Goal: Task Accomplishment & Management: Complete application form

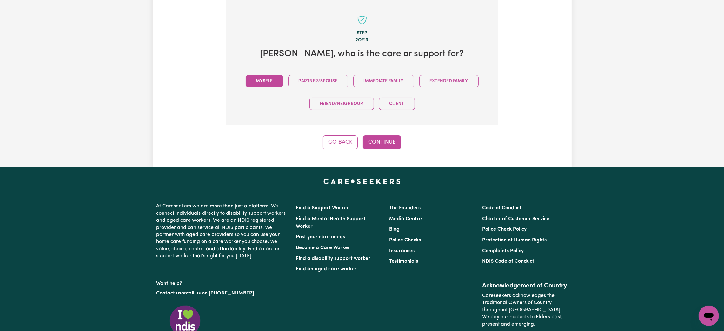
click at [274, 86] on button "Myself" at bounding box center [264, 81] width 37 height 12
click at [385, 142] on button "Continue" at bounding box center [382, 142] width 38 height 14
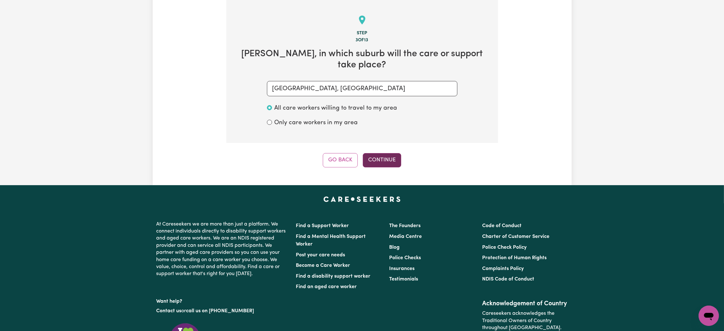
click at [391, 155] on button "Continue" at bounding box center [382, 160] width 38 height 14
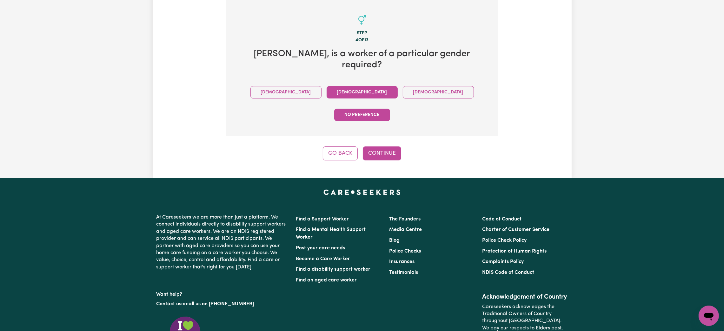
click at [327, 86] on button "[DEMOGRAPHIC_DATA]" at bounding box center [362, 92] width 71 height 12
click at [391, 146] on button "Continue" at bounding box center [382, 153] width 38 height 14
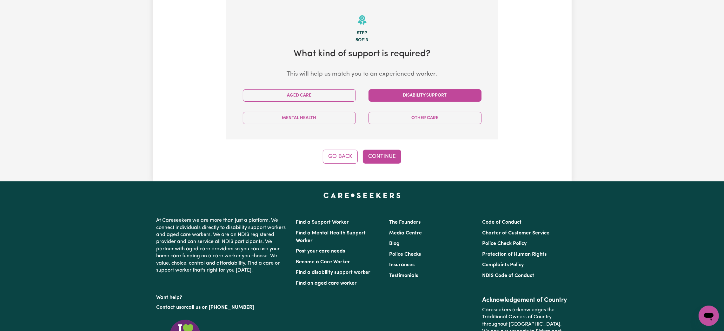
click at [407, 94] on button "Disability Support" at bounding box center [425, 95] width 113 height 12
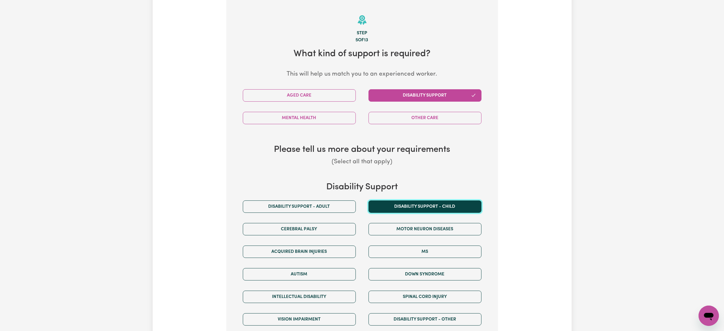
click at [382, 206] on button "Disability support - Child" at bounding box center [425, 206] width 113 height 12
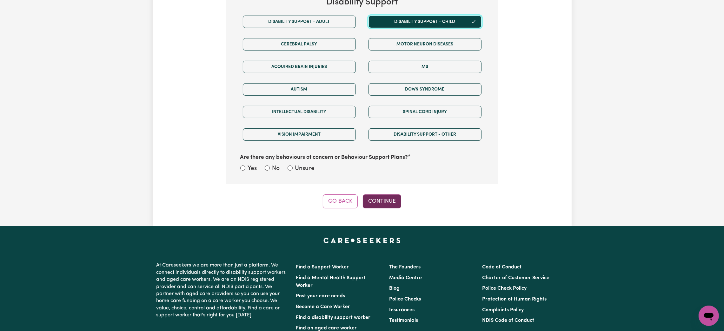
scroll to position [391, 0]
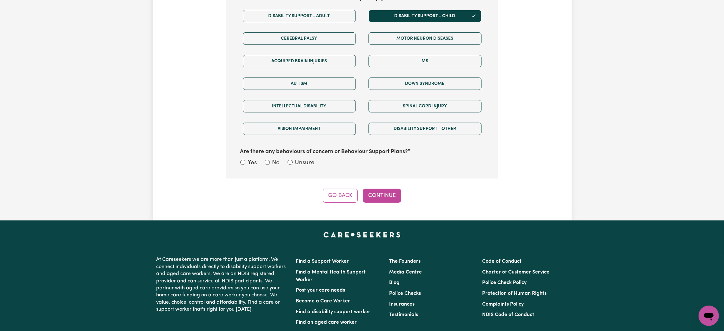
click at [271, 164] on div "No" at bounding box center [272, 162] width 15 height 9
click at [268, 163] on input "No" at bounding box center [267, 162] width 5 height 5
radio input "true"
click at [292, 163] on input "Unsure" at bounding box center [290, 162] width 5 height 5
radio input "true"
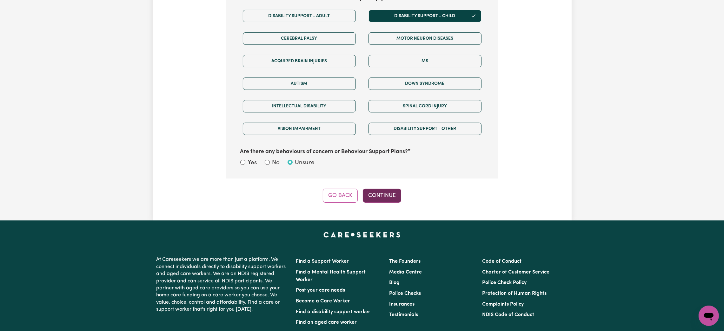
click at [378, 201] on button "Continue" at bounding box center [382, 196] width 38 height 14
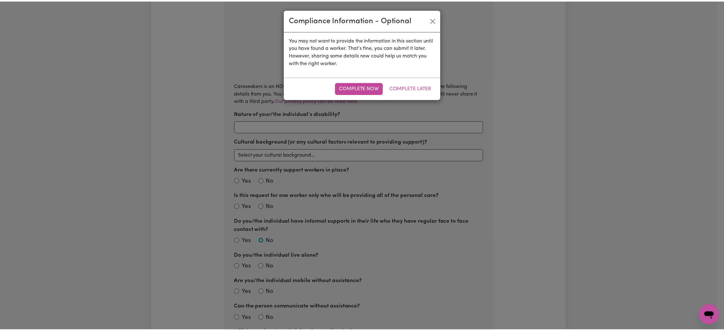
scroll to position [200, 0]
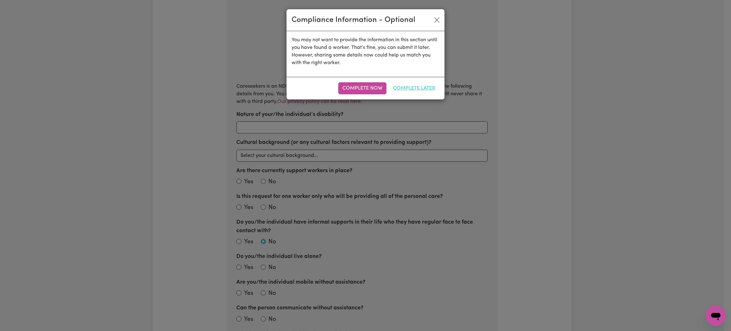
click at [421, 88] on button "Complete Later" at bounding box center [414, 88] width 50 height 12
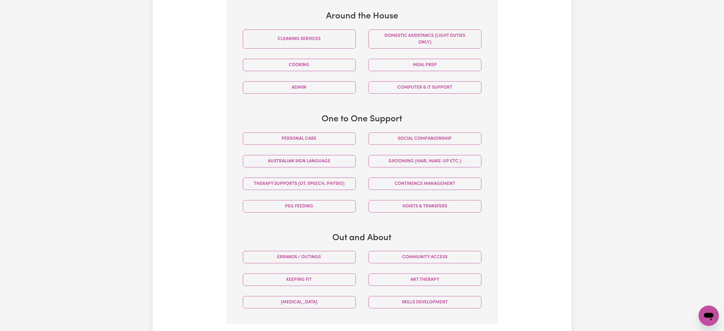
scroll to position [296, 0]
click at [343, 141] on button "Personal care" at bounding box center [299, 137] width 113 height 12
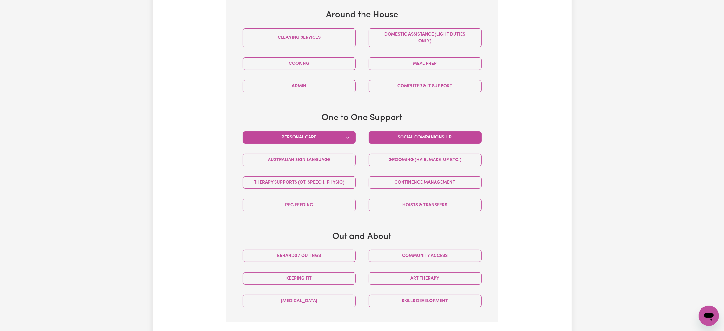
click at [405, 132] on button "Social companionship" at bounding box center [425, 137] width 113 height 12
click at [327, 283] on button "Keeping fit" at bounding box center [299, 278] width 113 height 12
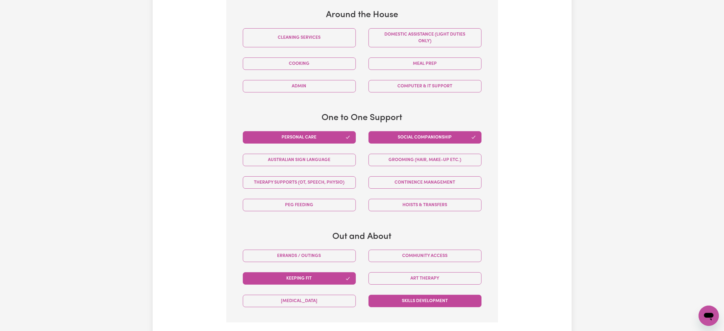
click at [388, 302] on button "Skills Development" at bounding box center [425, 301] width 113 height 12
click at [332, 185] on button "Therapy Supports (OT, speech, physio)" at bounding box center [299, 182] width 113 height 12
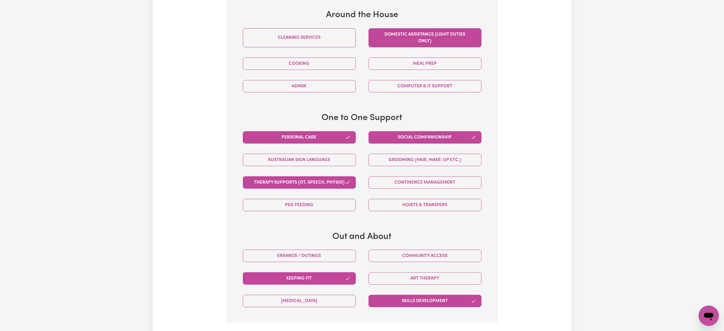
click at [385, 36] on button "Domestic assistance (light duties only)" at bounding box center [425, 37] width 113 height 19
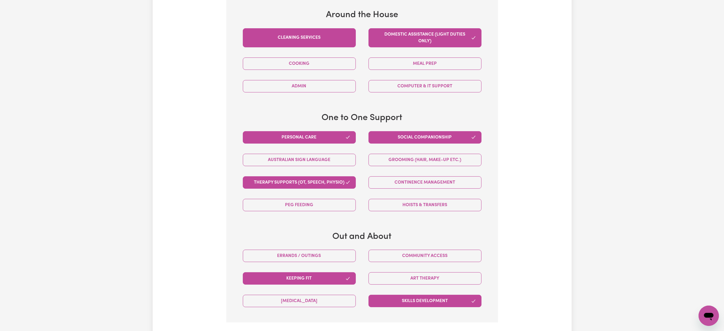
click at [325, 43] on button "Cleaning services" at bounding box center [299, 37] width 113 height 19
drag, startPoint x: 340, startPoint y: 63, endPoint x: 378, endPoint y: 62, distance: 37.8
click at [343, 64] on button "Cooking" at bounding box center [299, 63] width 113 height 12
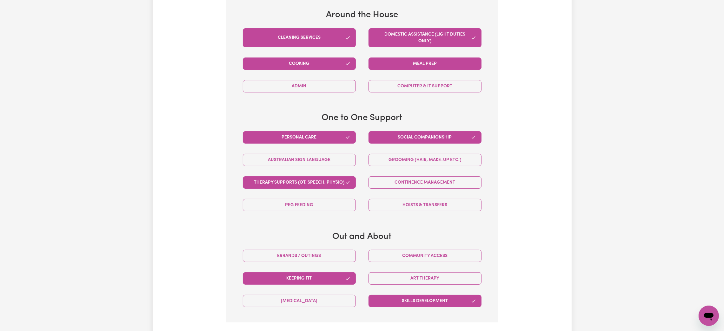
click at [413, 60] on button "Meal prep" at bounding box center [425, 63] width 113 height 12
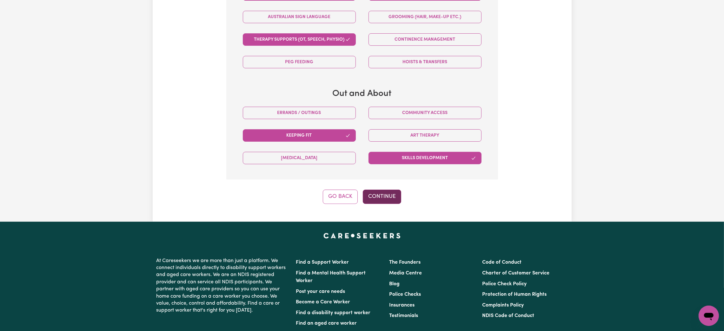
click at [390, 198] on button "Continue" at bounding box center [382, 197] width 38 height 14
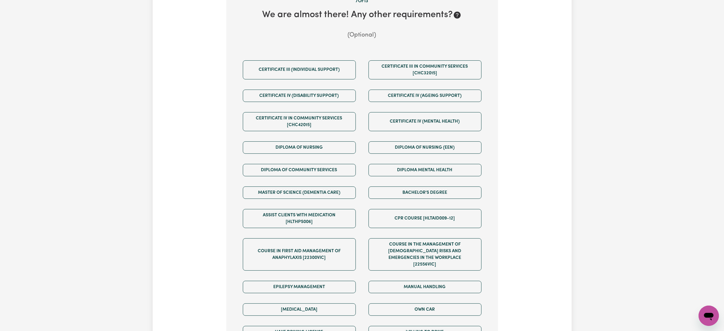
scroll to position [296, 0]
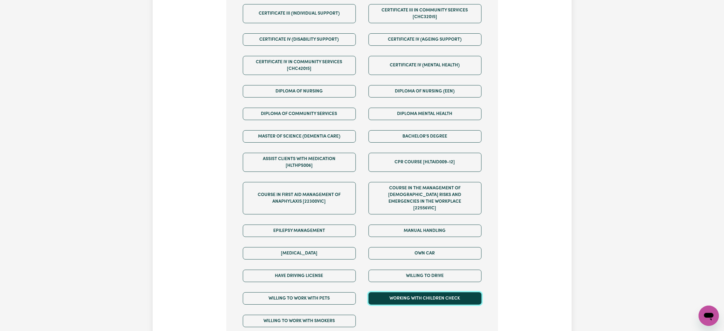
click at [394, 295] on button "Working with Children Check" at bounding box center [425, 298] width 113 height 12
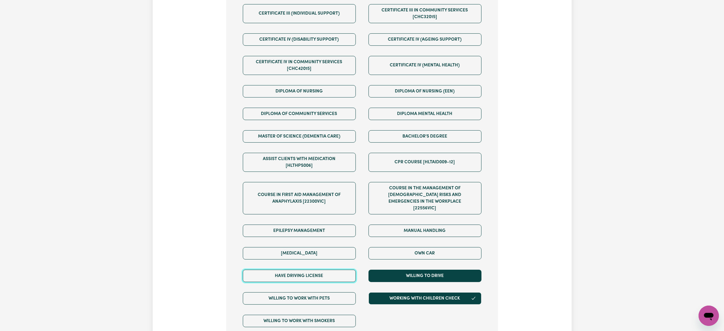
drag, startPoint x: 329, startPoint y: 276, endPoint x: 369, endPoint y: 268, distance: 40.7
click at [329, 276] on button "Have driving license" at bounding box center [299, 276] width 113 height 12
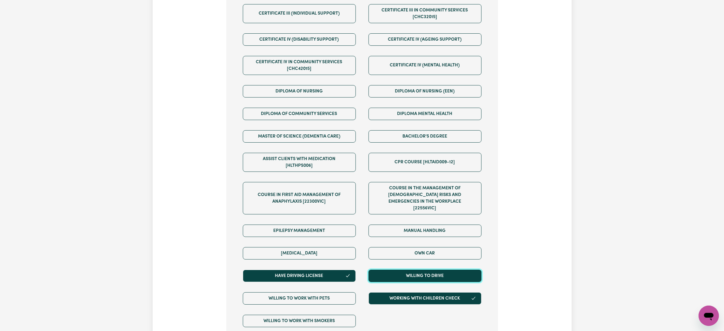
click at [377, 270] on button "Willing to drive" at bounding box center [425, 276] width 113 height 12
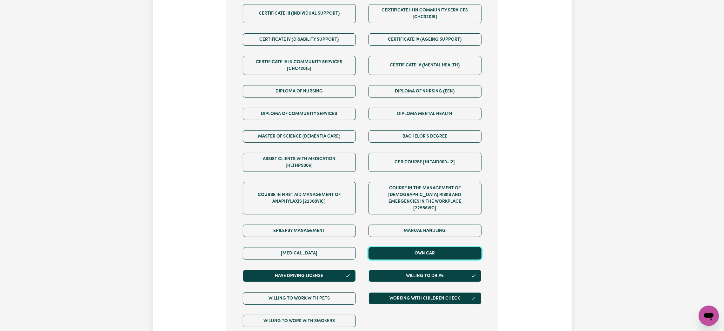
click at [385, 250] on button "Own Car" at bounding box center [425, 253] width 113 height 12
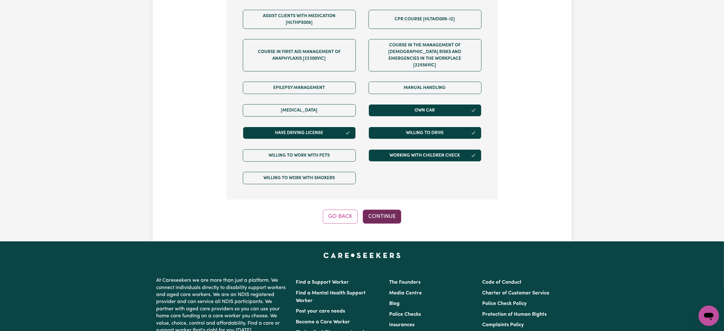
click at [389, 211] on button "Continue" at bounding box center [382, 217] width 38 height 14
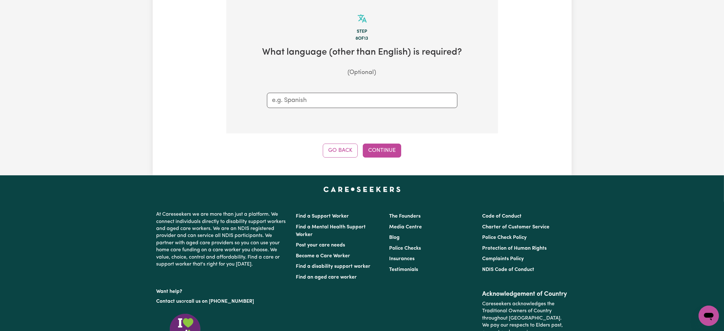
scroll to position [200, 0]
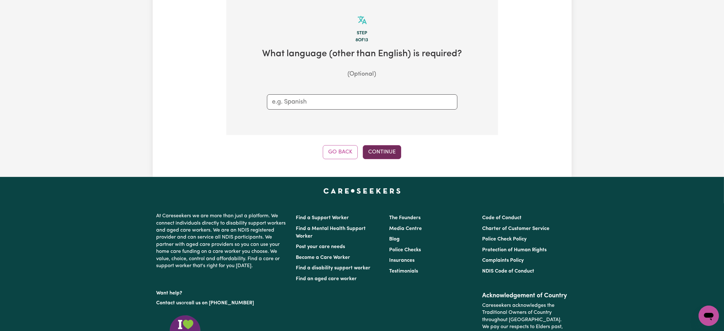
click at [372, 152] on button "Continue" at bounding box center [382, 152] width 38 height 14
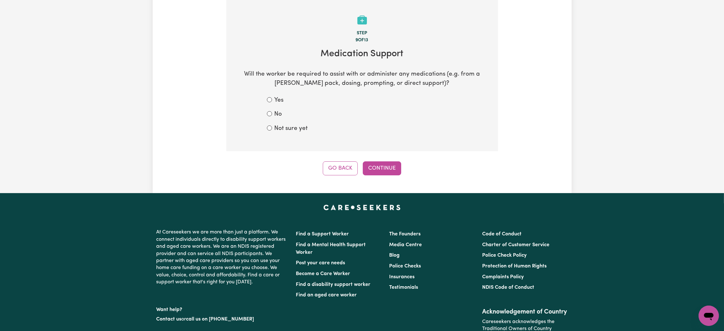
click at [289, 130] on label "Not sure yet" at bounding box center [291, 128] width 33 height 9
click at [272, 130] on input "Not sure yet" at bounding box center [269, 127] width 5 height 5
radio input "true"
click at [379, 170] on button "Continue" at bounding box center [382, 168] width 38 height 14
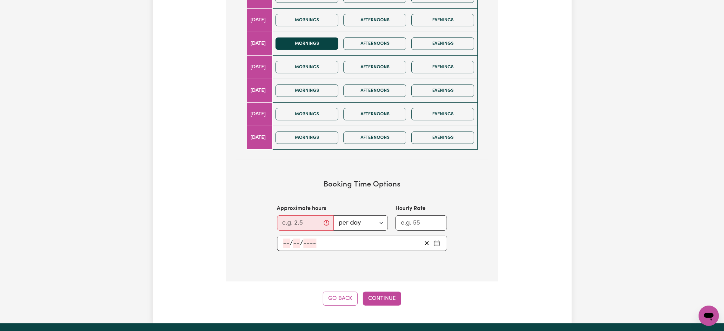
scroll to position [296, 0]
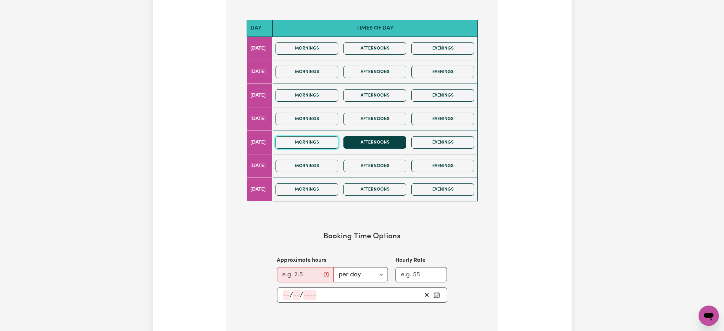
drag, startPoint x: 335, startPoint y: 140, endPoint x: 357, endPoint y: 140, distance: 22.2
click at [335, 140] on button "Mornings" at bounding box center [307, 142] width 63 height 12
click at [379, 141] on button "Afternoons" at bounding box center [374, 142] width 63 height 12
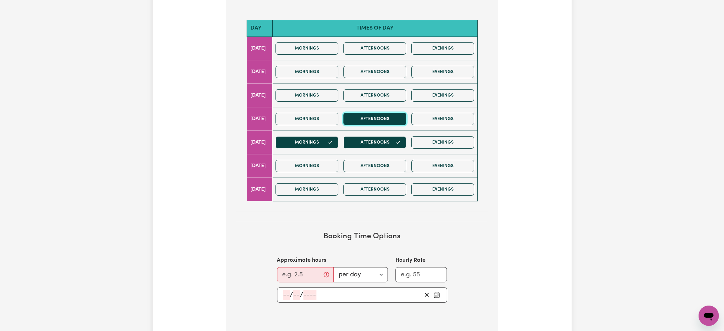
drag, startPoint x: 376, startPoint y: 122, endPoint x: 336, endPoint y: 122, distance: 41.0
click at [376, 122] on button "Afternoons" at bounding box center [374, 119] width 63 height 12
click at [334, 121] on button "Mornings" at bounding box center [307, 119] width 63 height 12
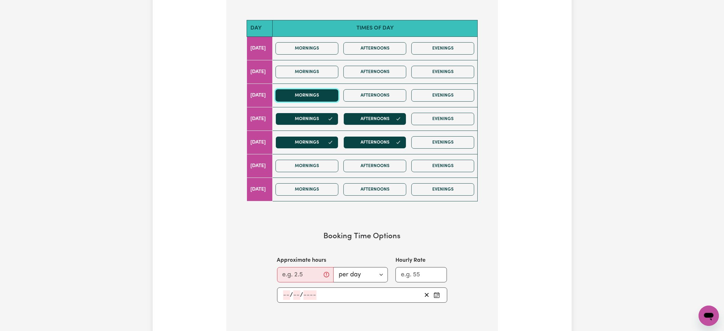
click at [332, 100] on button "Mornings" at bounding box center [307, 95] width 63 height 12
click at [390, 95] on button "Afternoons" at bounding box center [374, 95] width 63 height 12
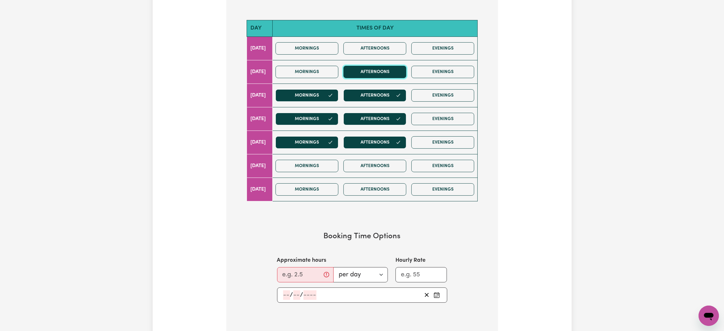
click at [384, 70] on button "Afternoons" at bounding box center [374, 72] width 63 height 12
click at [314, 72] on button "Mornings" at bounding box center [307, 72] width 63 height 12
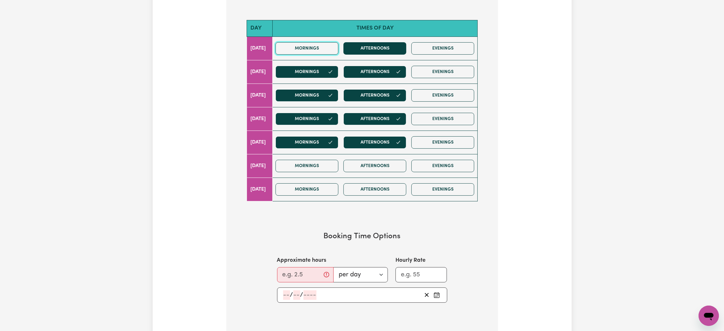
drag, startPoint x: 317, startPoint y: 47, endPoint x: 375, endPoint y: 51, distance: 57.6
click at [320, 47] on button "Mornings" at bounding box center [307, 48] width 63 height 12
drag, startPoint x: 375, startPoint y: 51, endPoint x: 376, endPoint y: 55, distance: 3.7
click at [376, 51] on button "Afternoons" at bounding box center [374, 48] width 63 height 12
click at [303, 266] on div "Approximate hours per day per week" at bounding box center [332, 269] width 111 height 26
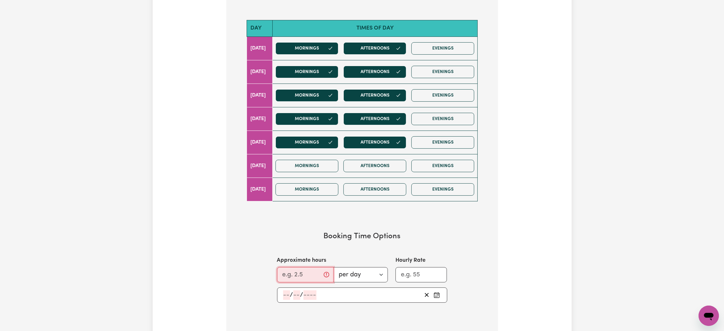
click at [307, 277] on input "Approximate hours" at bounding box center [305, 274] width 57 height 15
type input "10"
click at [345, 280] on select "per day per week" at bounding box center [358, 274] width 59 height 15
select select "per week"
click at [333, 269] on select "per day per week" at bounding box center [358, 274] width 59 height 15
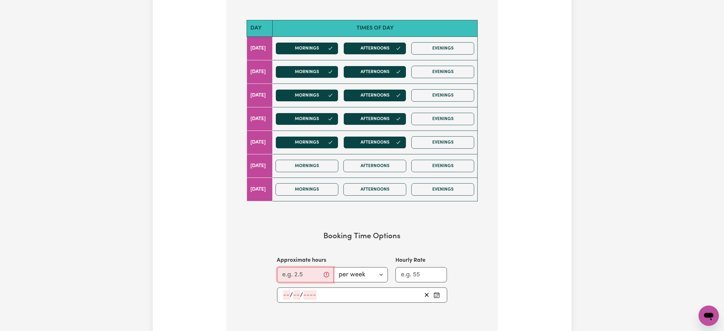
click at [287, 281] on input "Approximate hours" at bounding box center [305, 274] width 57 height 15
type input "10"
drag, startPoint x: 333, startPoint y: 293, endPoint x: 333, endPoint y: 296, distance: 3.5
click at [333, 293] on div "/ /" at bounding box center [352, 295] width 139 height 10
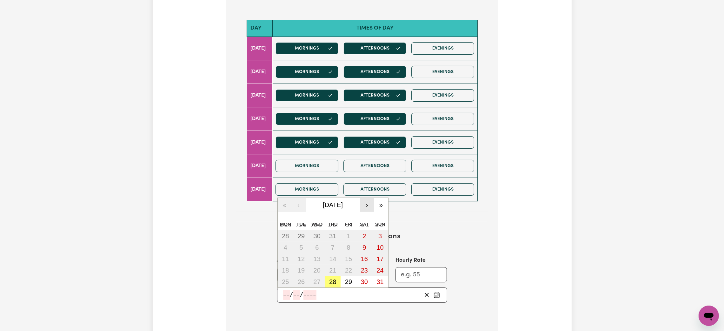
click at [363, 200] on div "« ‹ [DATE] › » Mon Tue Wed Thu Fri Sat Sun 28 29 30 31 1 2 3 4 5 6 7 8 9 10 11 …" at bounding box center [332, 242] width 111 height 90
click at [363, 207] on button "›" at bounding box center [367, 205] width 14 height 14
click at [285, 236] on abbr "1" at bounding box center [285, 235] width 3 height 7
type input "[DATE]"
type input "1"
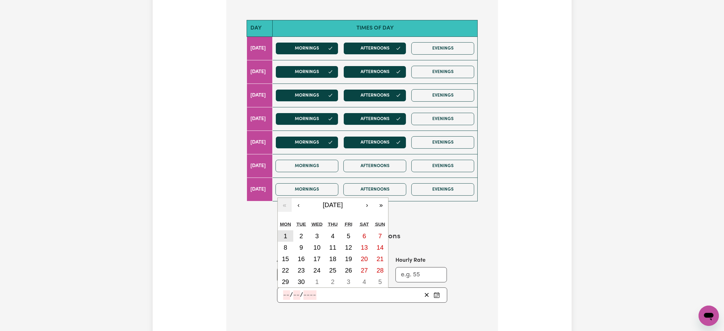
type input "9"
type input "2025"
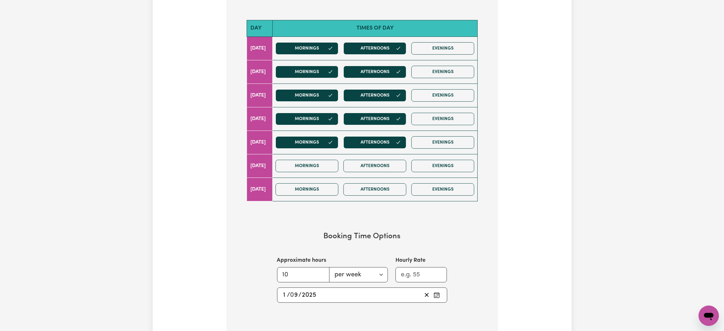
click at [461, 238] on h3 "Booking Time Options" at bounding box center [362, 236] width 231 height 9
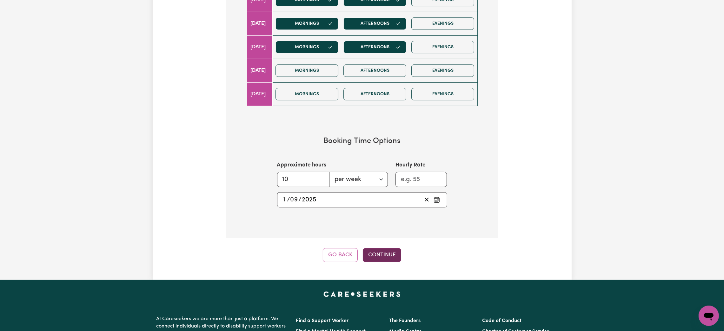
click at [388, 256] on button "Continue" at bounding box center [382, 255] width 38 height 14
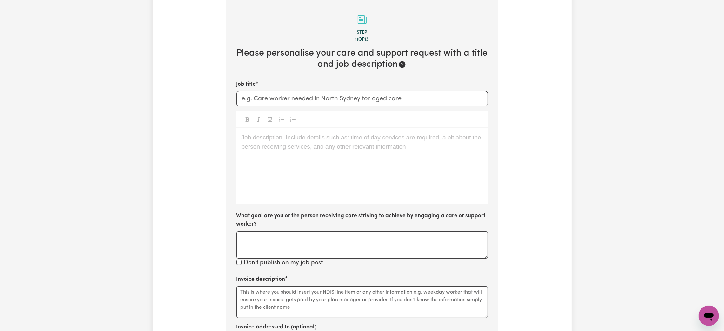
scroll to position [200, 0]
click at [318, 97] on input "Job title" at bounding box center [361, 99] width 251 height 15
click at [256, 98] on input "Careworker needed in [GEOGRAPHIC_DATA]" at bounding box center [361, 99] width 251 height 15
click at [378, 96] on input "Care worker needed in [GEOGRAPHIC_DATA]" at bounding box center [361, 99] width 251 height 15
type input "Care worker needed in [GEOGRAPHIC_DATA] [GEOGRAPHIC_DATA]"
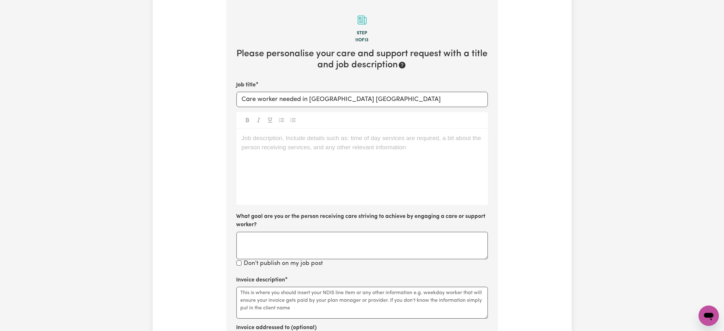
click at [412, 168] on div "Job description. Include details such as: time of day services are required, a …" at bounding box center [361, 167] width 251 height 76
click at [431, 142] on p "We are looking for a support worker to assist a young [DEMOGRAPHIC_DATA] client" at bounding box center [362, 138] width 241 height 9
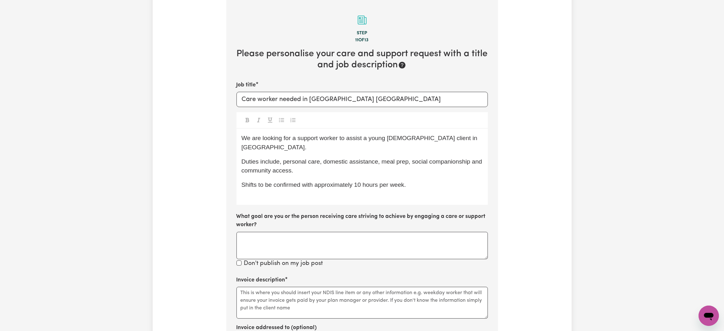
click at [257, 198] on div "We are looking for a support worker to assist a young [DEMOGRAPHIC_DATA] client…" at bounding box center [361, 167] width 251 height 76
click at [444, 180] on p "Shifts to be confirmed with approximately 10 hours per week." at bounding box center [362, 184] width 241 height 9
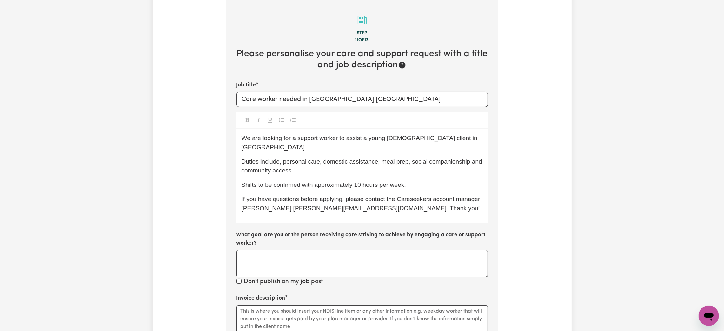
click at [302, 181] on span "Shifts to be confirmed with approximately 10 hours per week." at bounding box center [324, 184] width 164 height 7
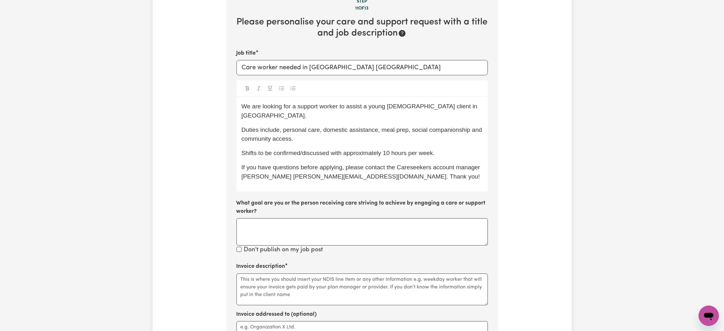
scroll to position [343, 0]
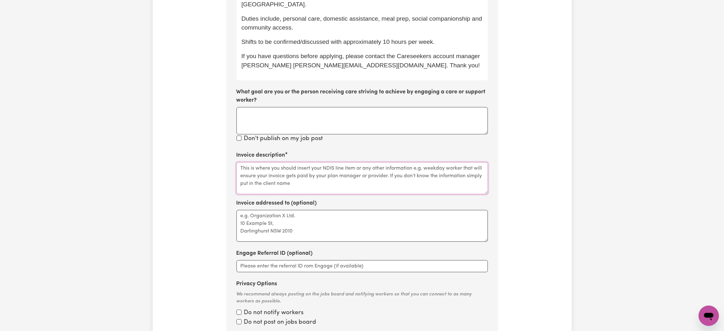
click at [311, 180] on textarea "Invoice description" at bounding box center [361, 178] width 251 height 32
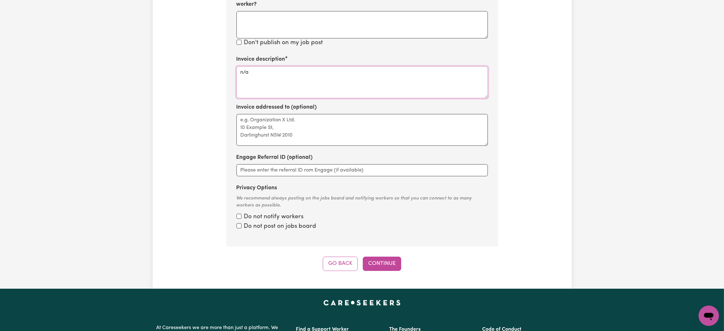
scroll to position [486, 0]
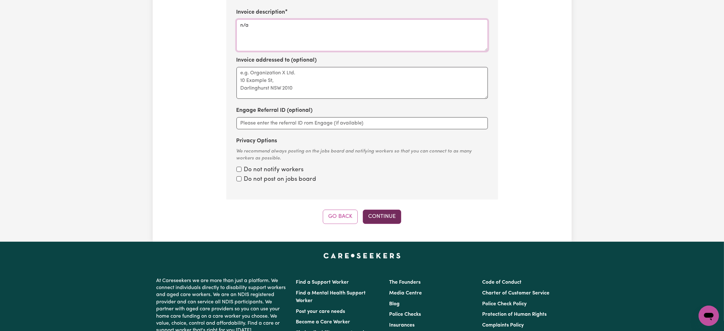
type textarea "n/a"
click at [388, 210] on button "Continue" at bounding box center [382, 217] width 38 height 14
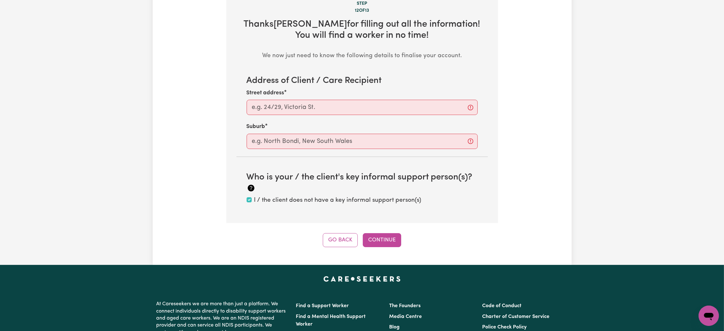
scroll to position [200, 0]
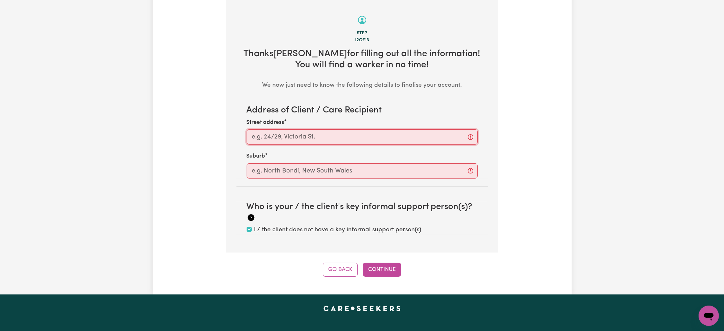
click at [299, 143] on input "Street address" at bounding box center [362, 136] width 231 height 15
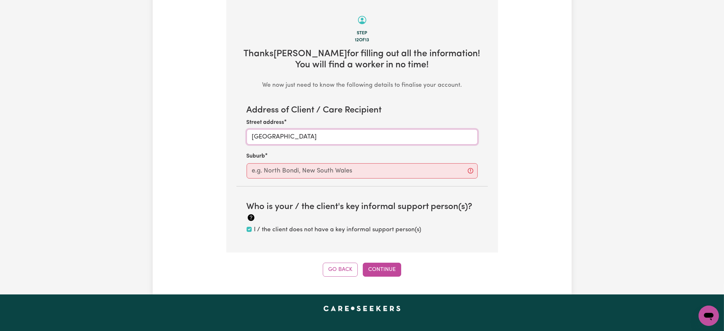
type input "[GEOGRAPHIC_DATA]"
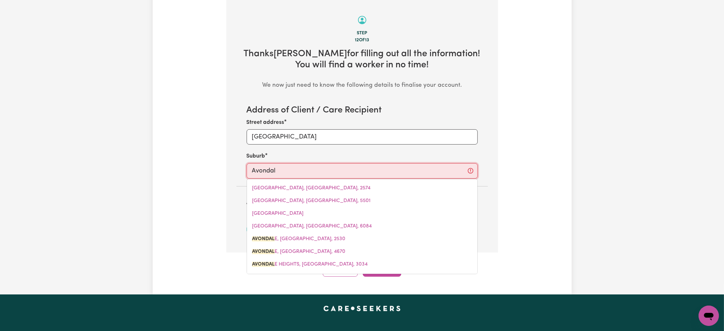
type input "Avondale"
type input "[GEOGRAPHIC_DATA], [GEOGRAPHIC_DATA], 2530"
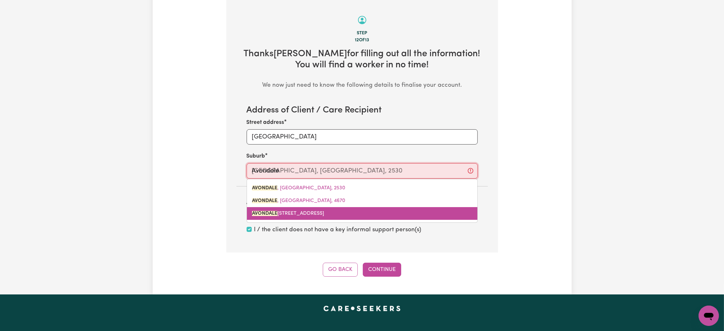
click at [318, 214] on span "[GEOGRAPHIC_DATA]" at bounding box center [288, 213] width 72 height 5
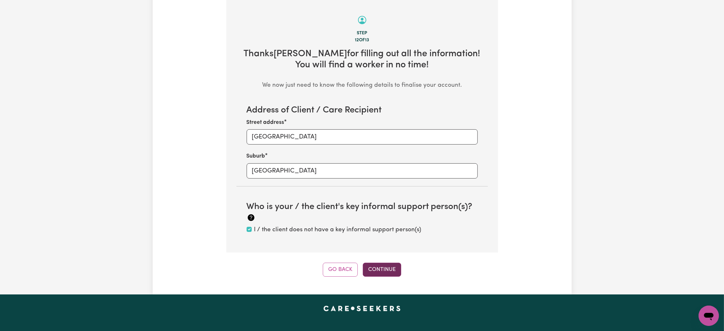
click at [388, 276] on button "Continue" at bounding box center [382, 270] width 38 height 14
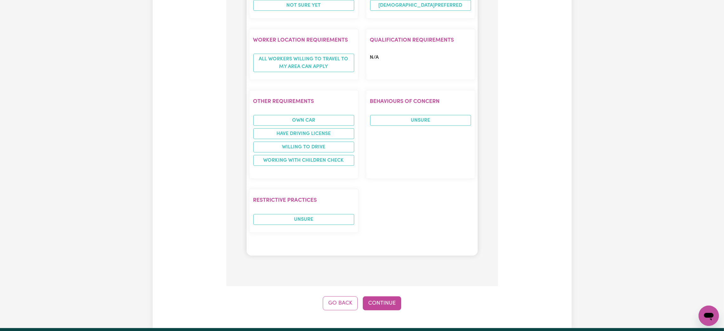
scroll to position [867, 0]
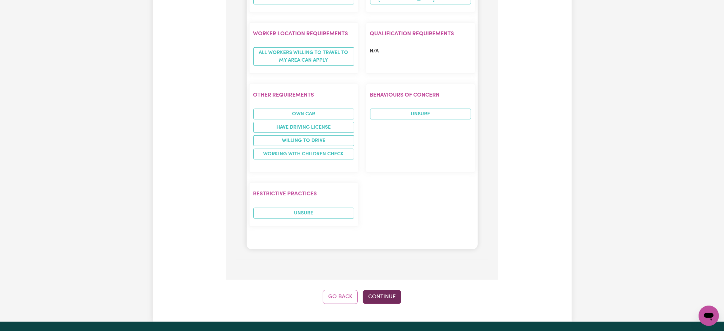
click at [372, 290] on button "Continue" at bounding box center [382, 297] width 38 height 14
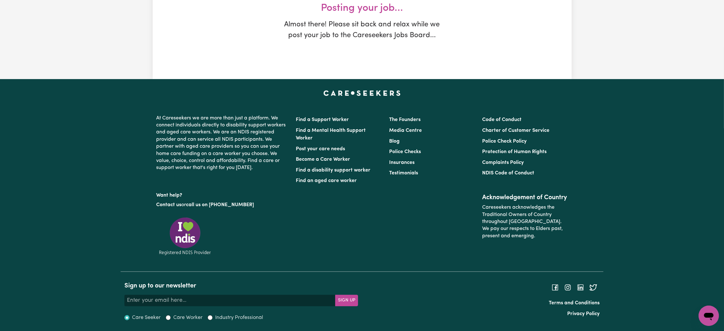
click at [374, 277] on div "Terms and Conditions Privacy Policy" at bounding box center [482, 297] width 241 height 53
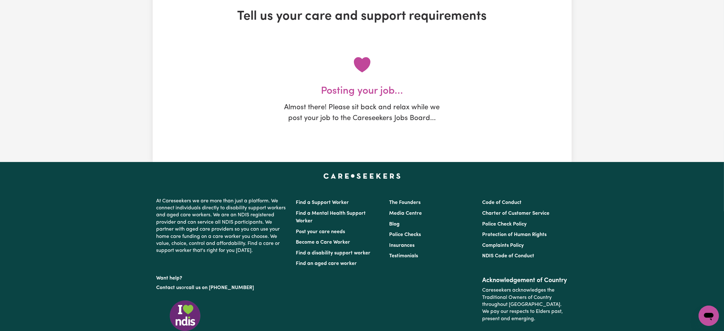
scroll to position [0, 0]
